Goal: Check status: Check status

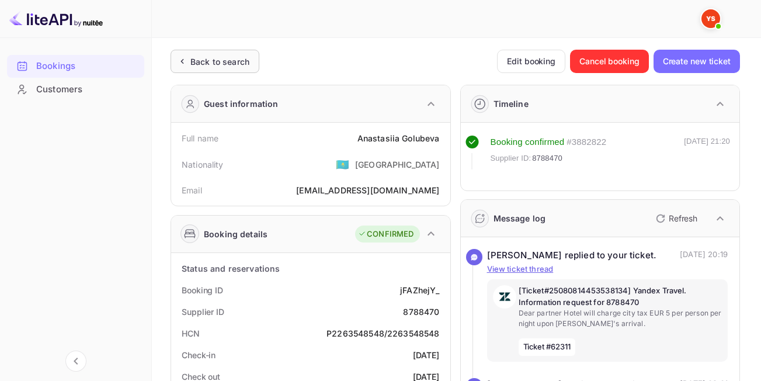
click at [251, 61] on div "Back to search" at bounding box center [215, 61] width 89 height 23
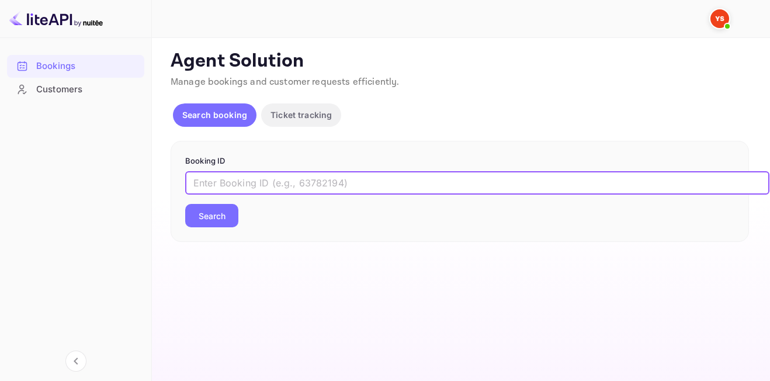
click at [283, 175] on input "text" at bounding box center [477, 182] width 584 height 23
paste input "8895942"
type input "8895942"
click at [185, 204] on button "Search" at bounding box center [211, 215] width 53 height 23
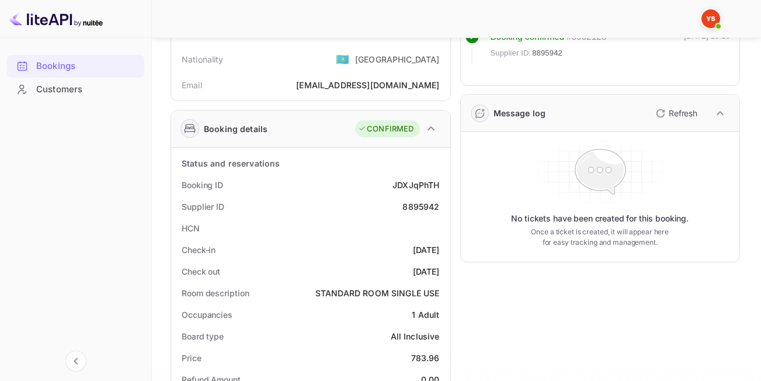
scroll to position [104, 0]
drag, startPoint x: 404, startPoint y: 205, endPoint x: 442, endPoint y: 210, distance: 38.9
click at [442, 210] on div "Supplier ID 8895942" at bounding box center [311, 208] width 270 height 22
copy div "8895942"
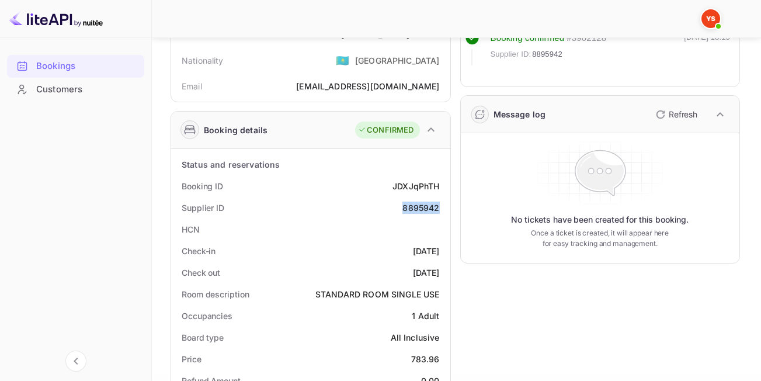
scroll to position [47, 0]
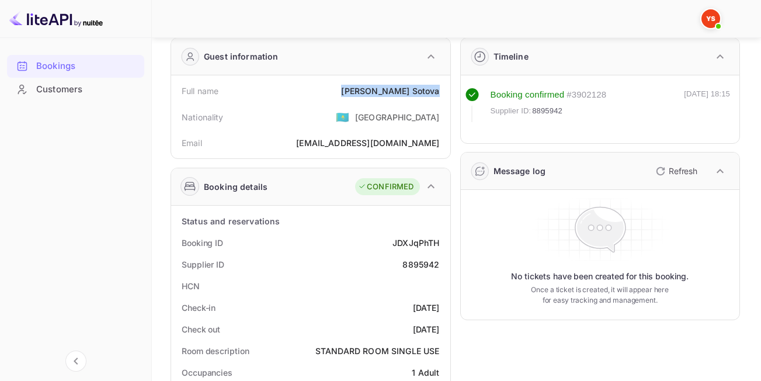
drag, startPoint x: 387, startPoint y: 86, endPoint x: 450, endPoint y: 86, distance: 63.1
click at [450, 86] on div "Full name [PERSON_NAME] Nationality 🇰🇿 [DEMOGRAPHIC_DATA] Email [EMAIL_ADDRESS]…" at bounding box center [310, 116] width 279 height 83
copy div "[PERSON_NAME]"
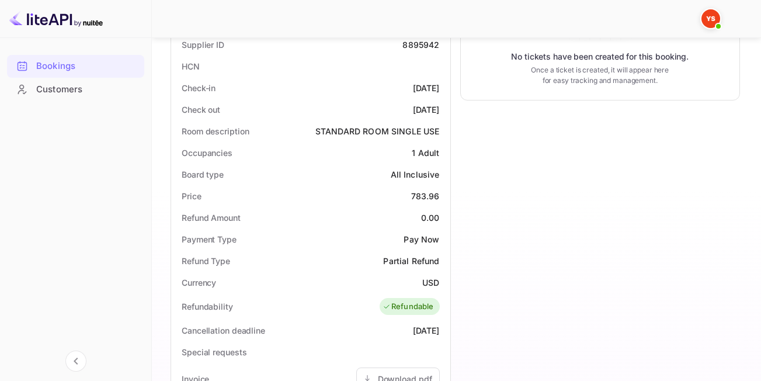
scroll to position [269, 0]
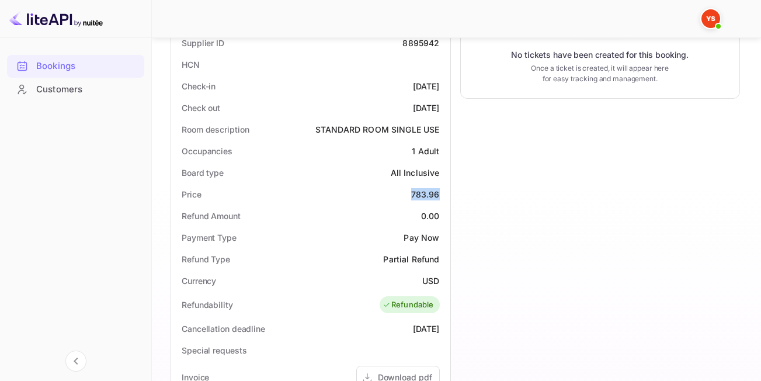
drag, startPoint x: 413, startPoint y: 196, endPoint x: 450, endPoint y: 189, distance: 38.0
click at [450, 189] on div "Status and reservations Booking ID JDXJqPhTH Supplier ID 8895942 HCN Check-in […" at bounding box center [310, 317] width 279 height 666
copy div "783.96"
drag, startPoint x: 423, startPoint y: 278, endPoint x: 444, endPoint y: 284, distance: 21.8
click at [444, 284] on div "Currency USD" at bounding box center [311, 281] width 270 height 22
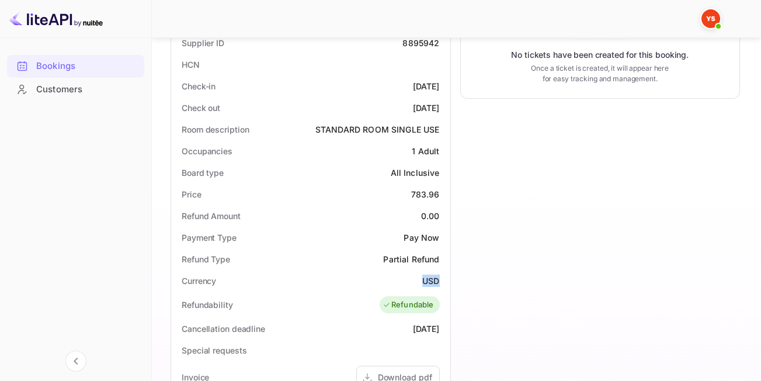
copy div "USD"
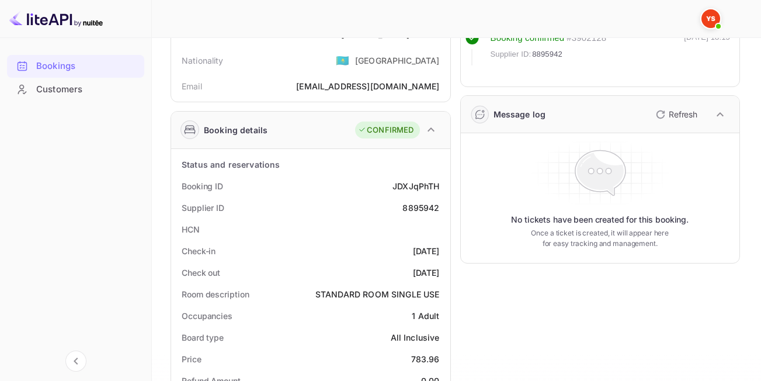
scroll to position [0, 0]
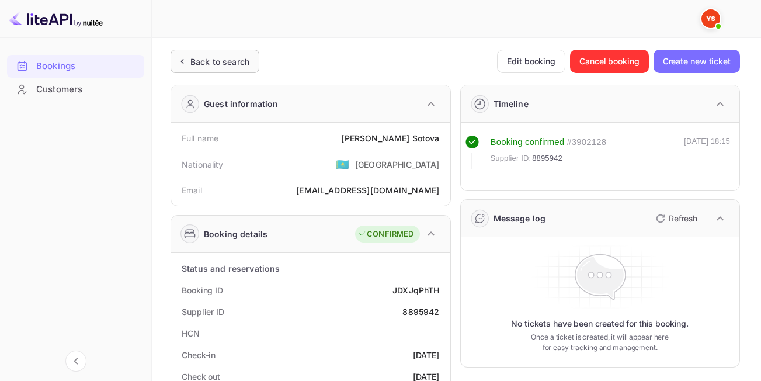
click at [206, 65] on div "Back to search" at bounding box center [220, 62] width 59 height 12
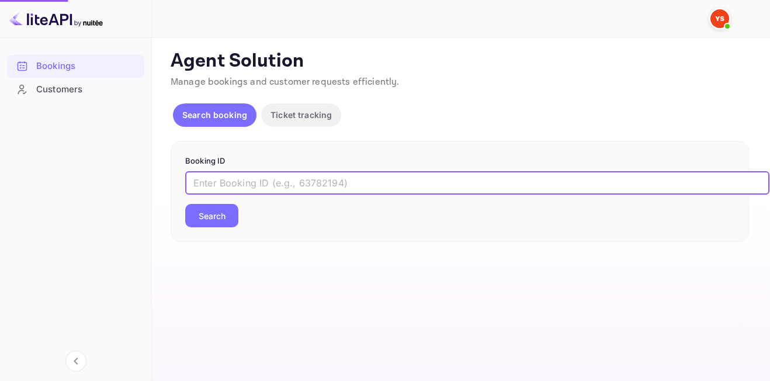
click at [262, 179] on input "text" at bounding box center [477, 182] width 584 height 23
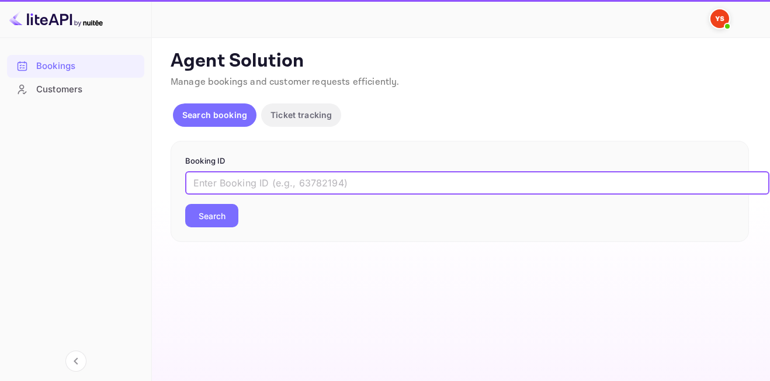
paste input "9285291"
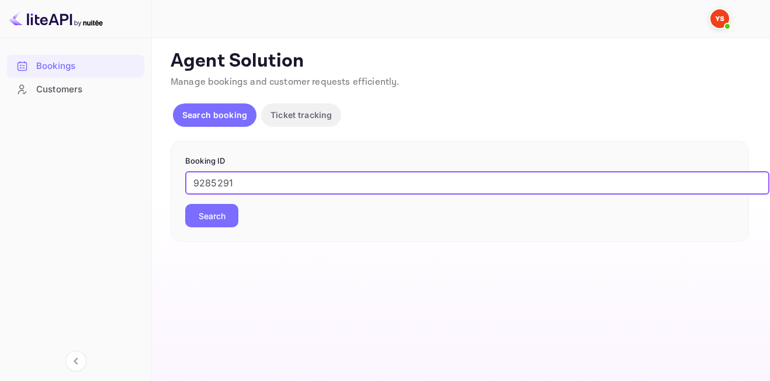
type input "9285291"
click at [200, 217] on button "Search" at bounding box center [211, 215] width 53 height 23
